Goal: Find specific page/section: Find specific page/section

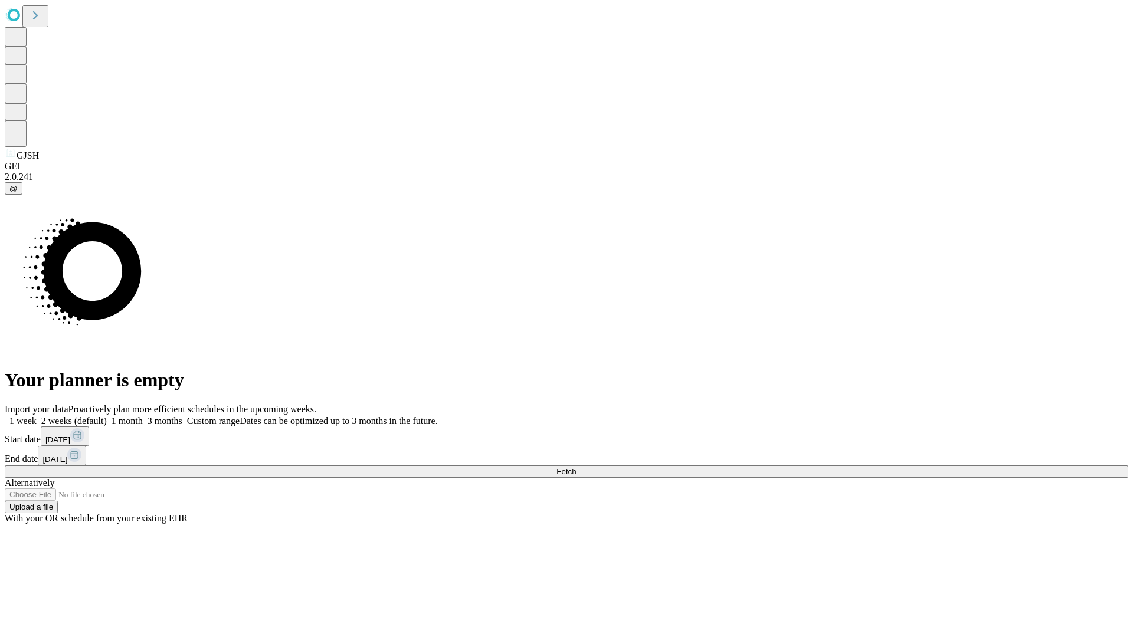
click at [576, 467] on span "Fetch" at bounding box center [566, 471] width 19 height 9
